Goal: Navigation & Orientation: Go to known website

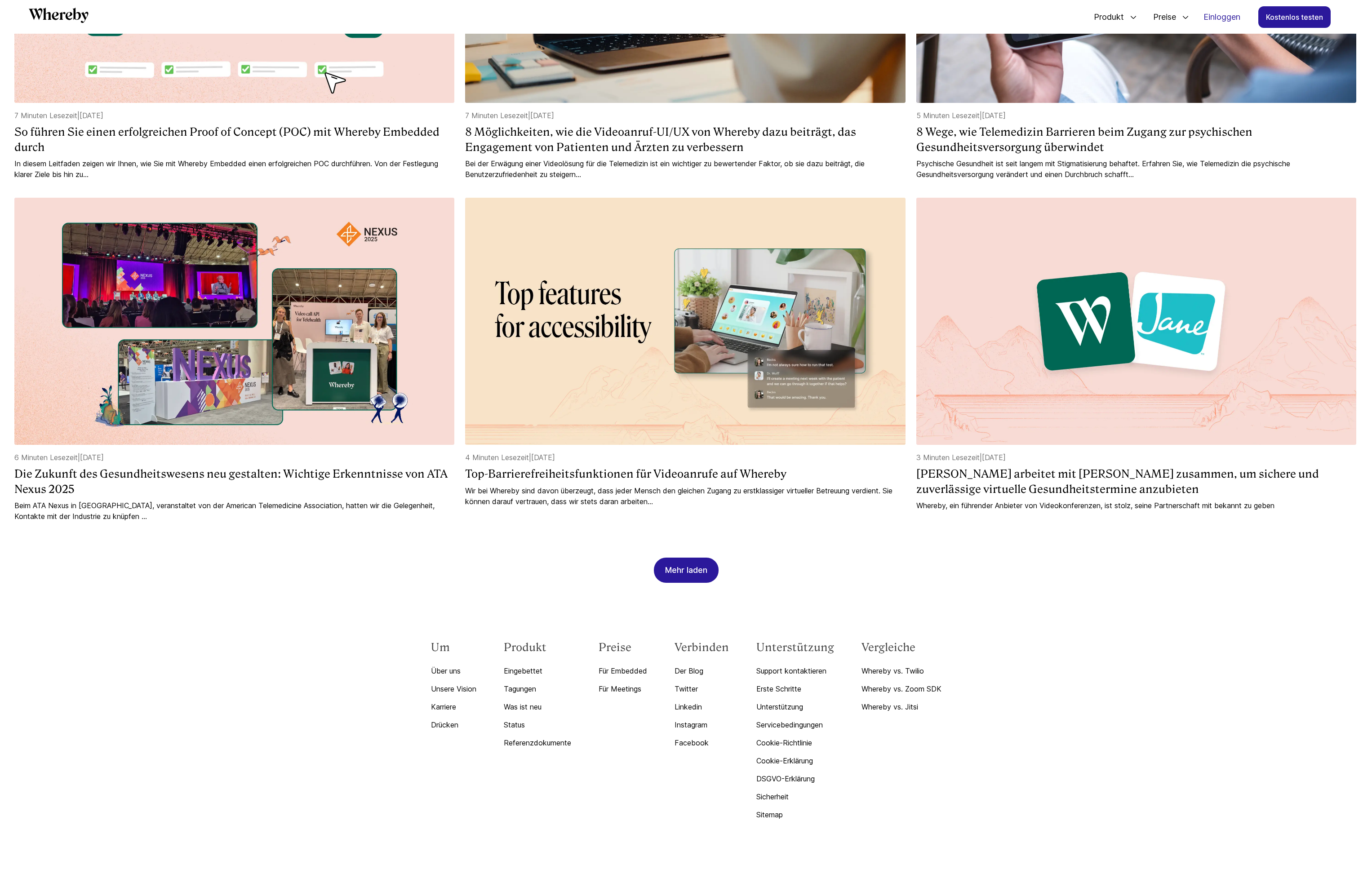
scroll to position [1129, 0]
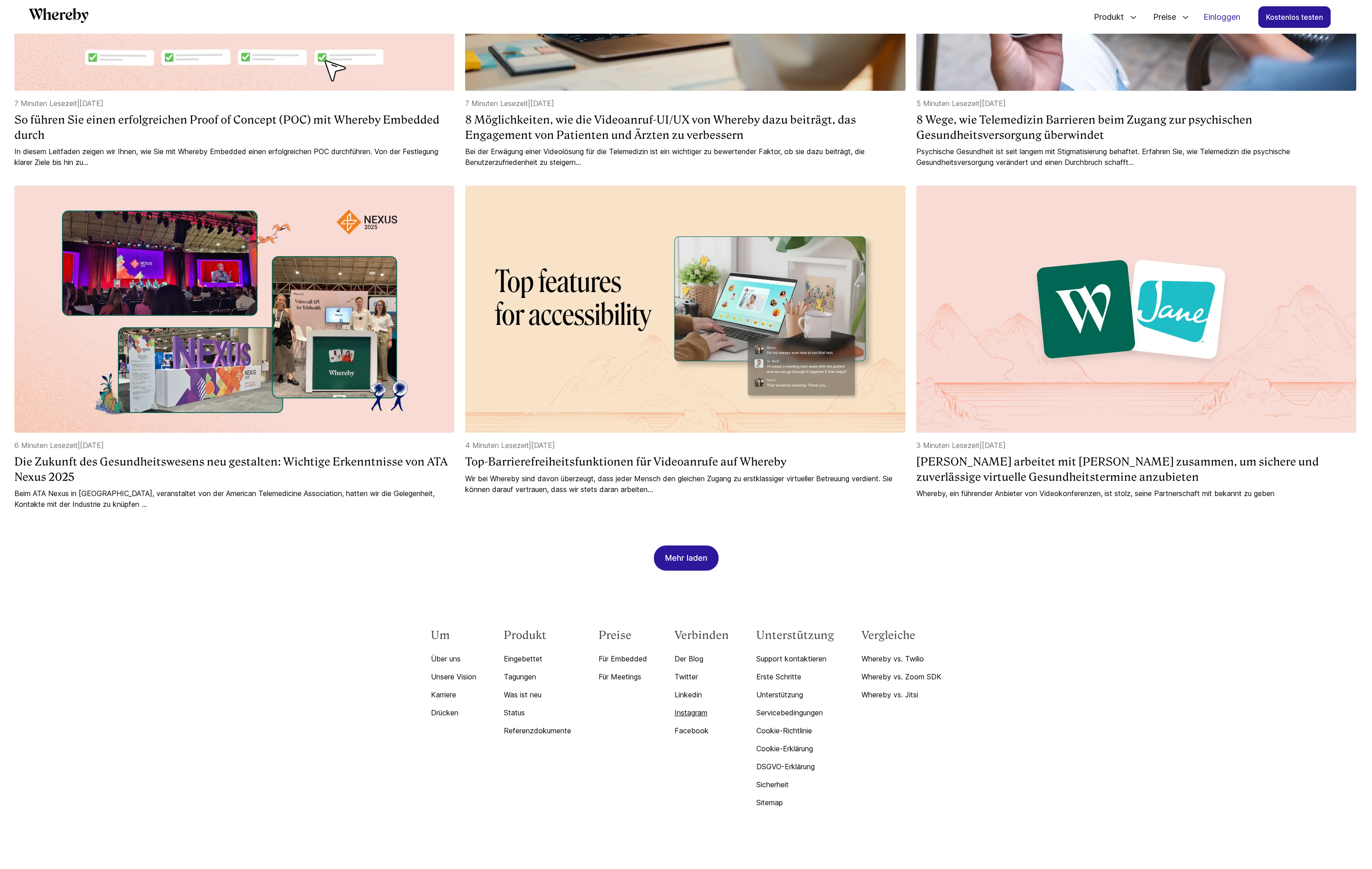
click at [696, 711] on font "Instagram" at bounding box center [691, 712] width 33 height 9
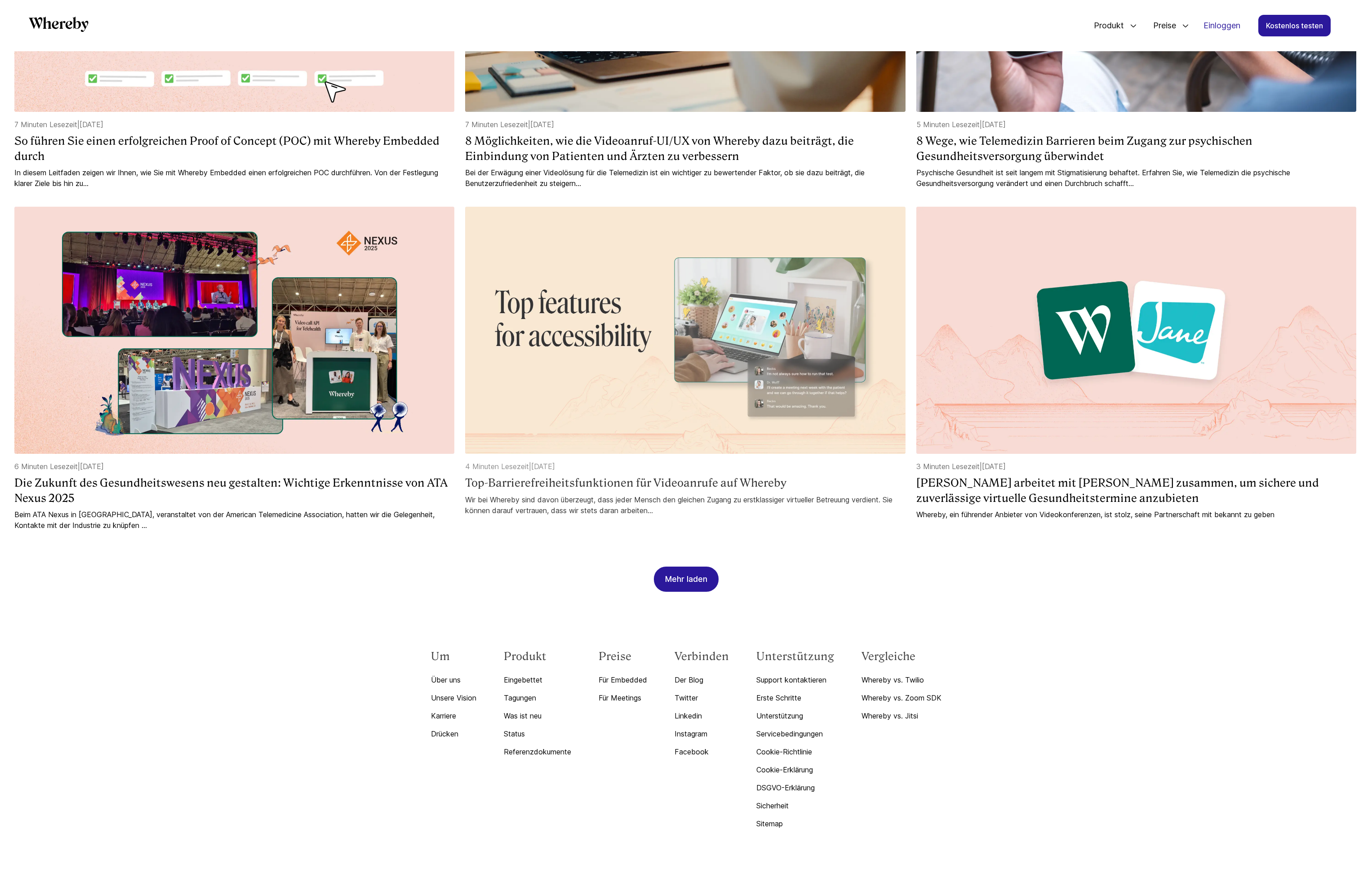
scroll to position [1126, 0]
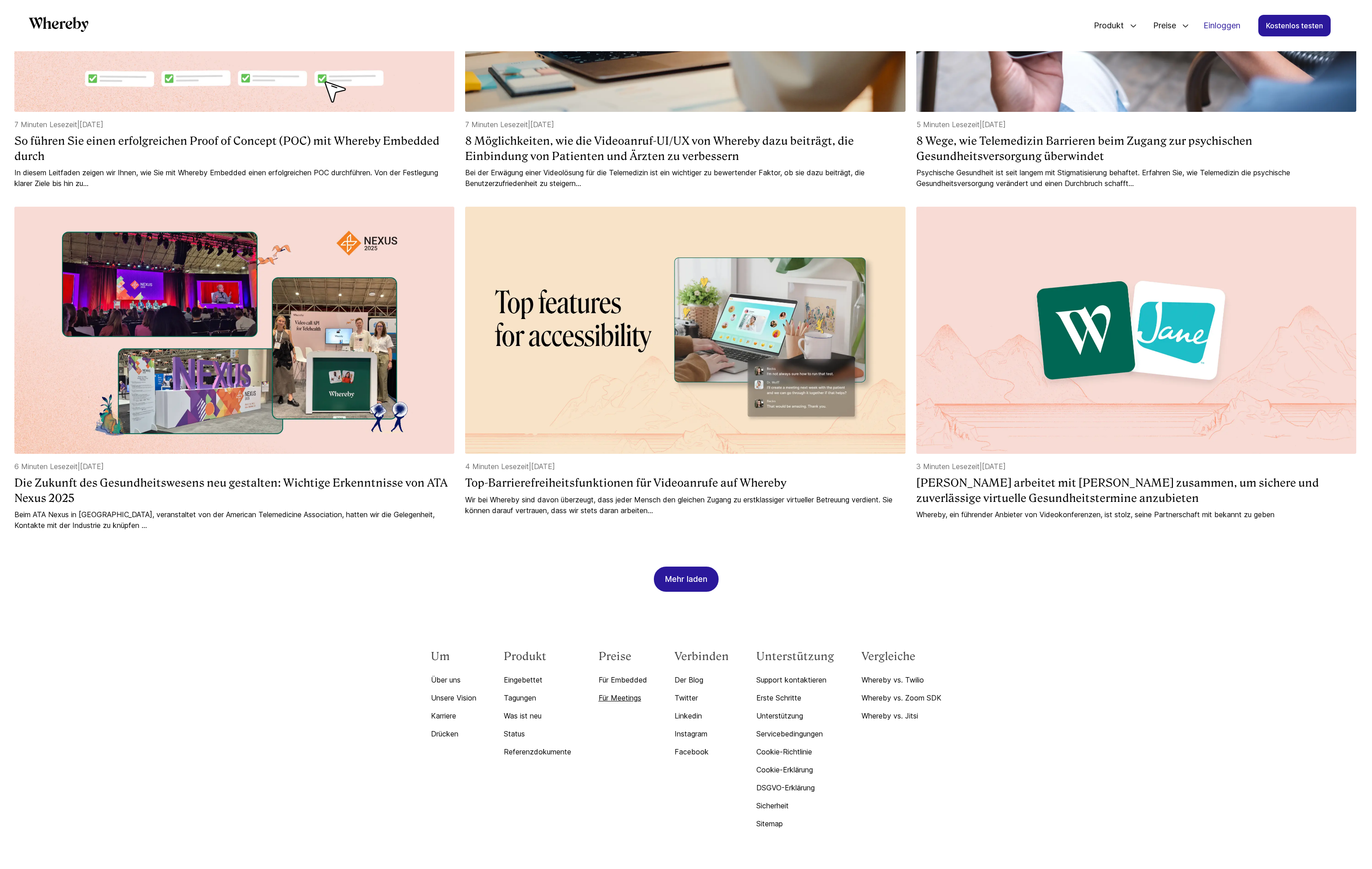
click at [628, 696] on font "Für Meetings" at bounding box center [620, 698] width 43 height 9
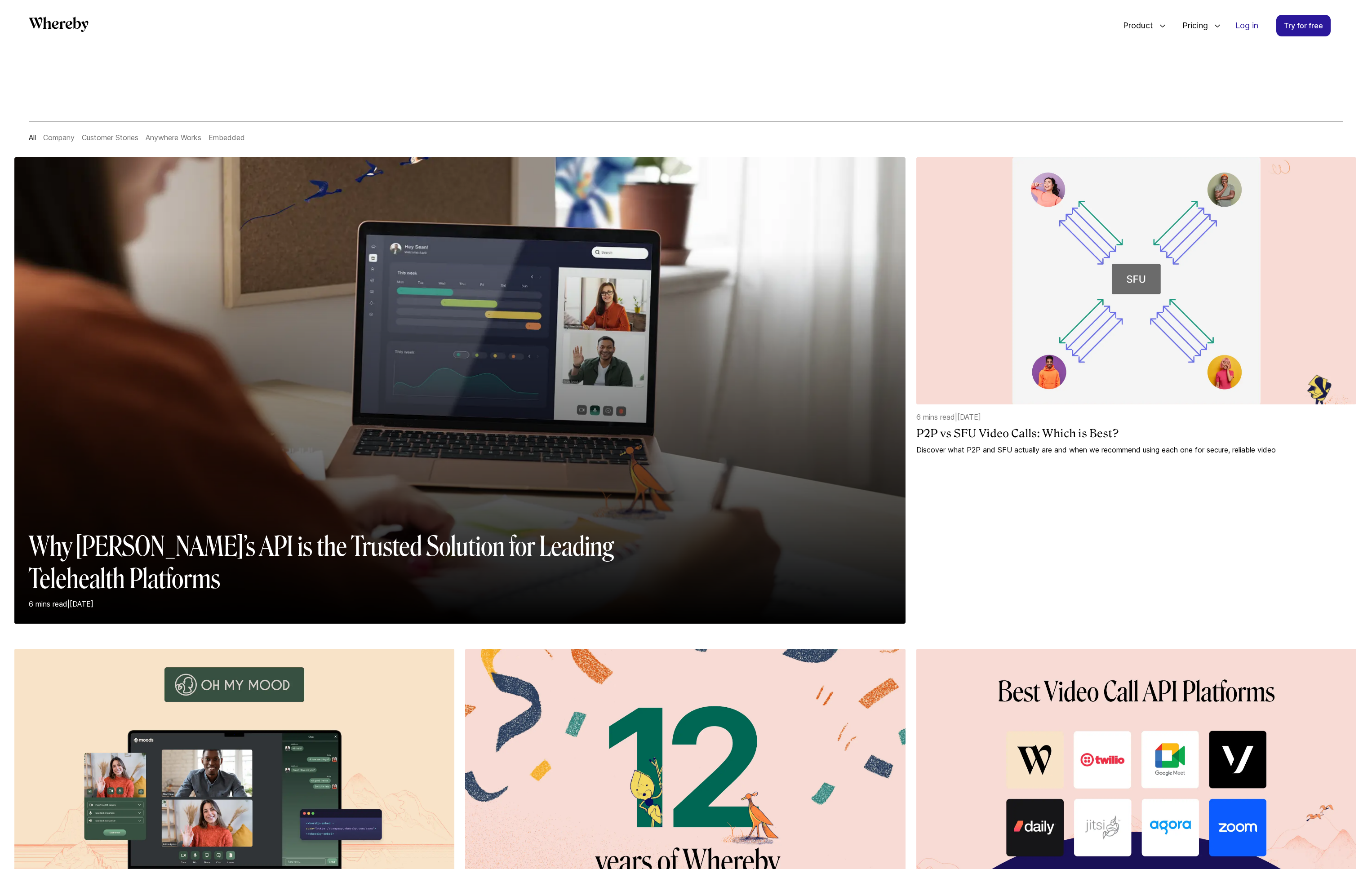
click at [54, 20] on icon "Whereby" at bounding box center [59, 24] width 60 height 15
